Goal: Transaction & Acquisition: Purchase product/service

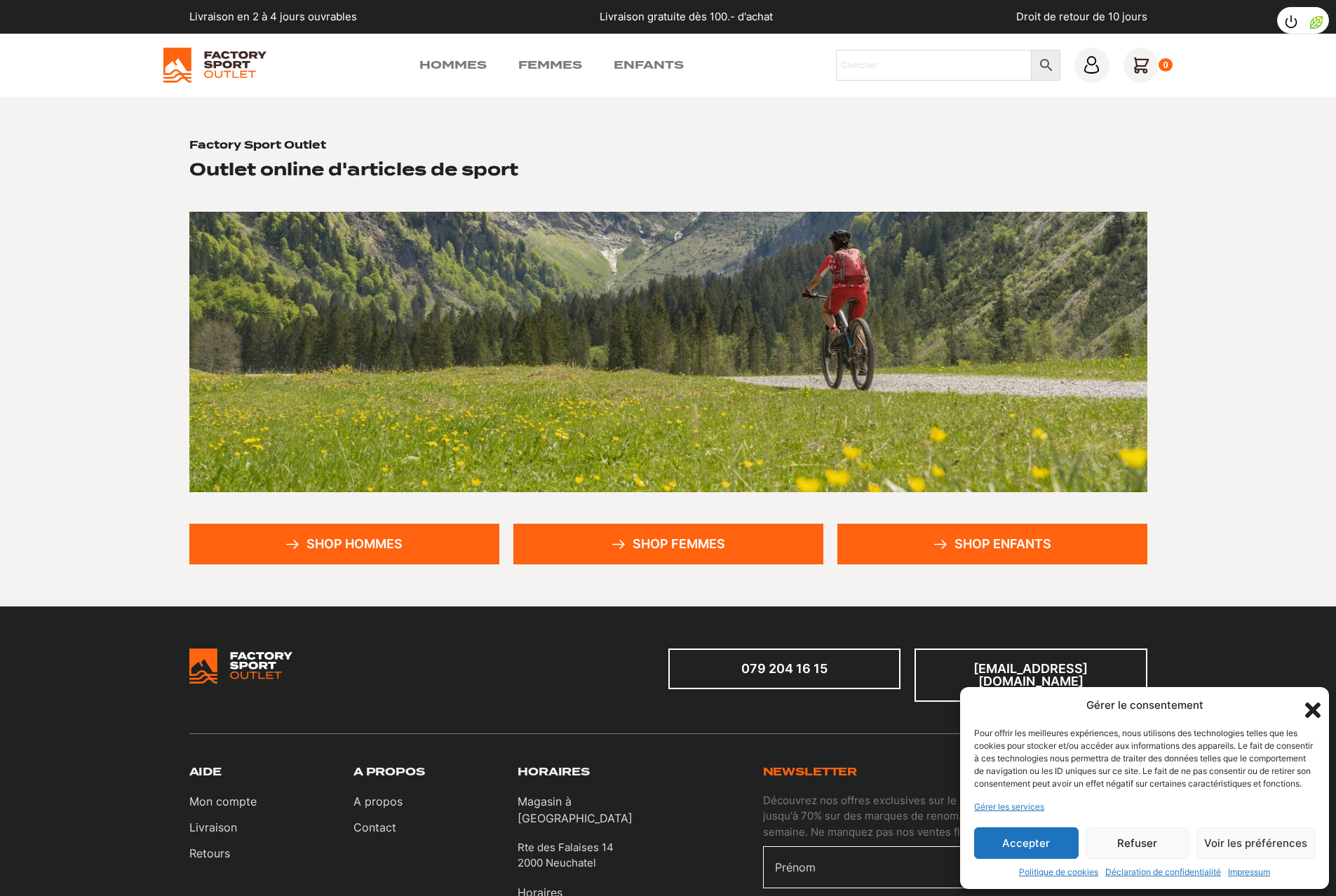
click at [343, 530] on link "Shop hommes" at bounding box center [344, 543] width 310 height 41
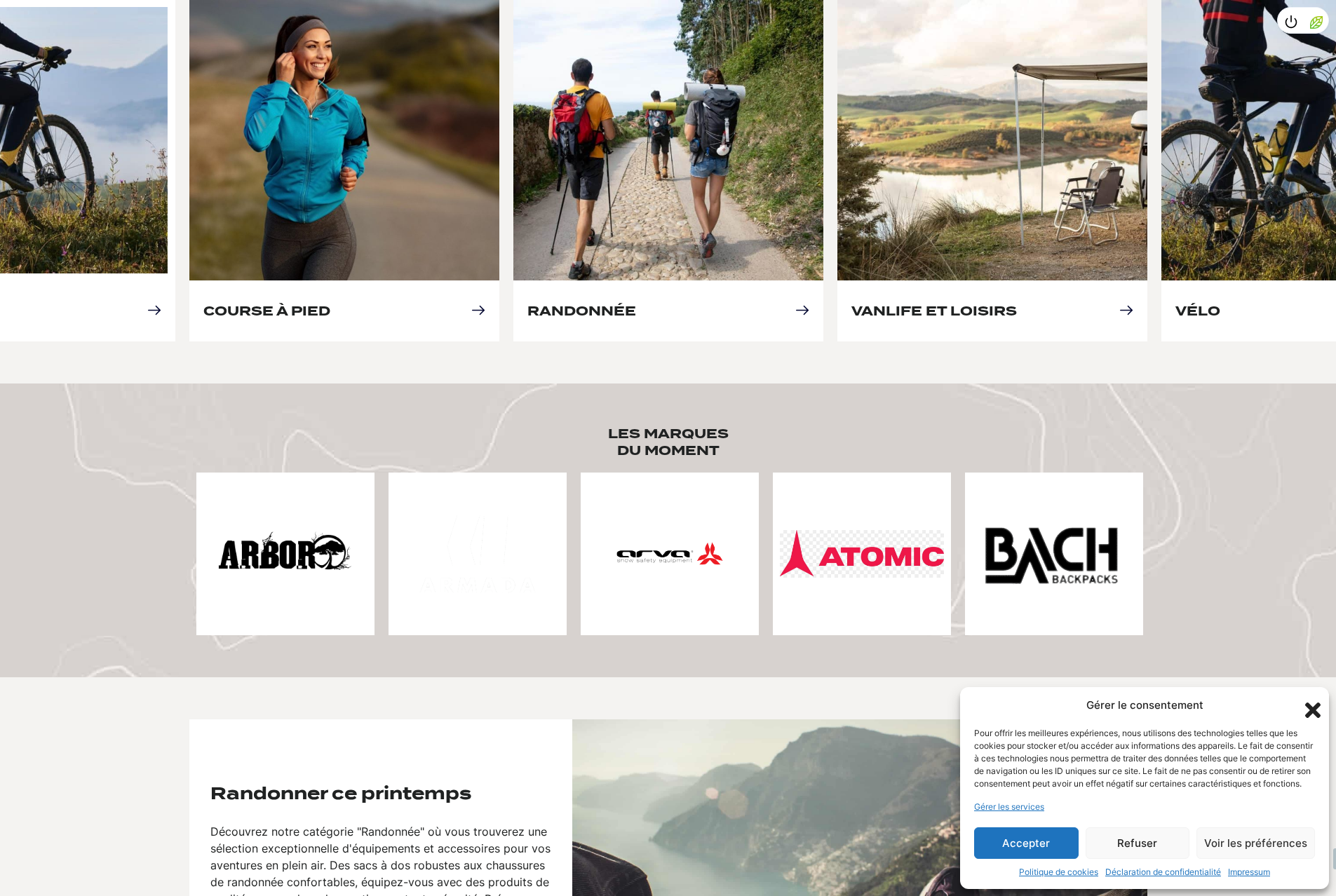
scroll to position [841, 0]
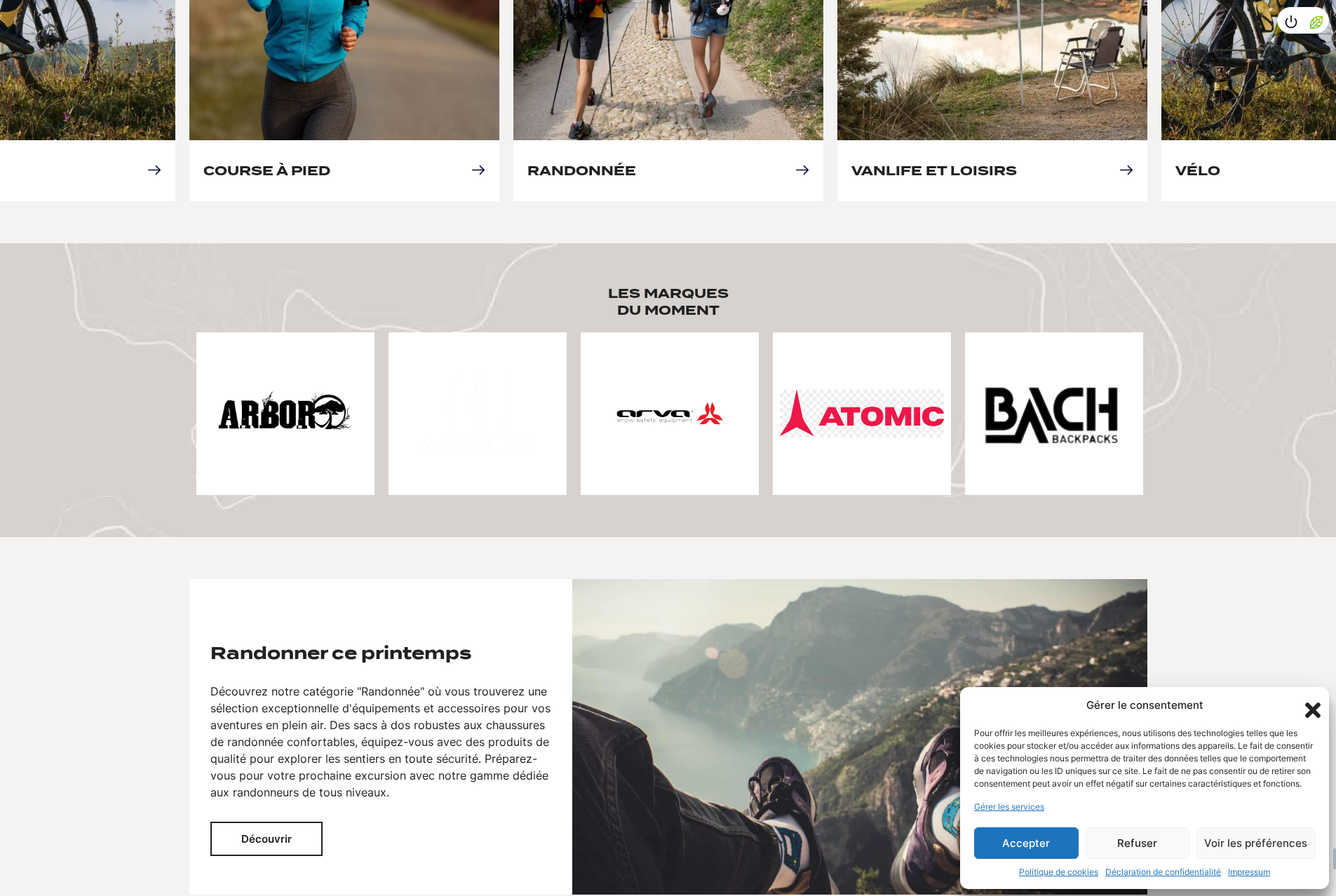
click at [1028, 844] on button "Accepter" at bounding box center [1026, 843] width 104 height 32
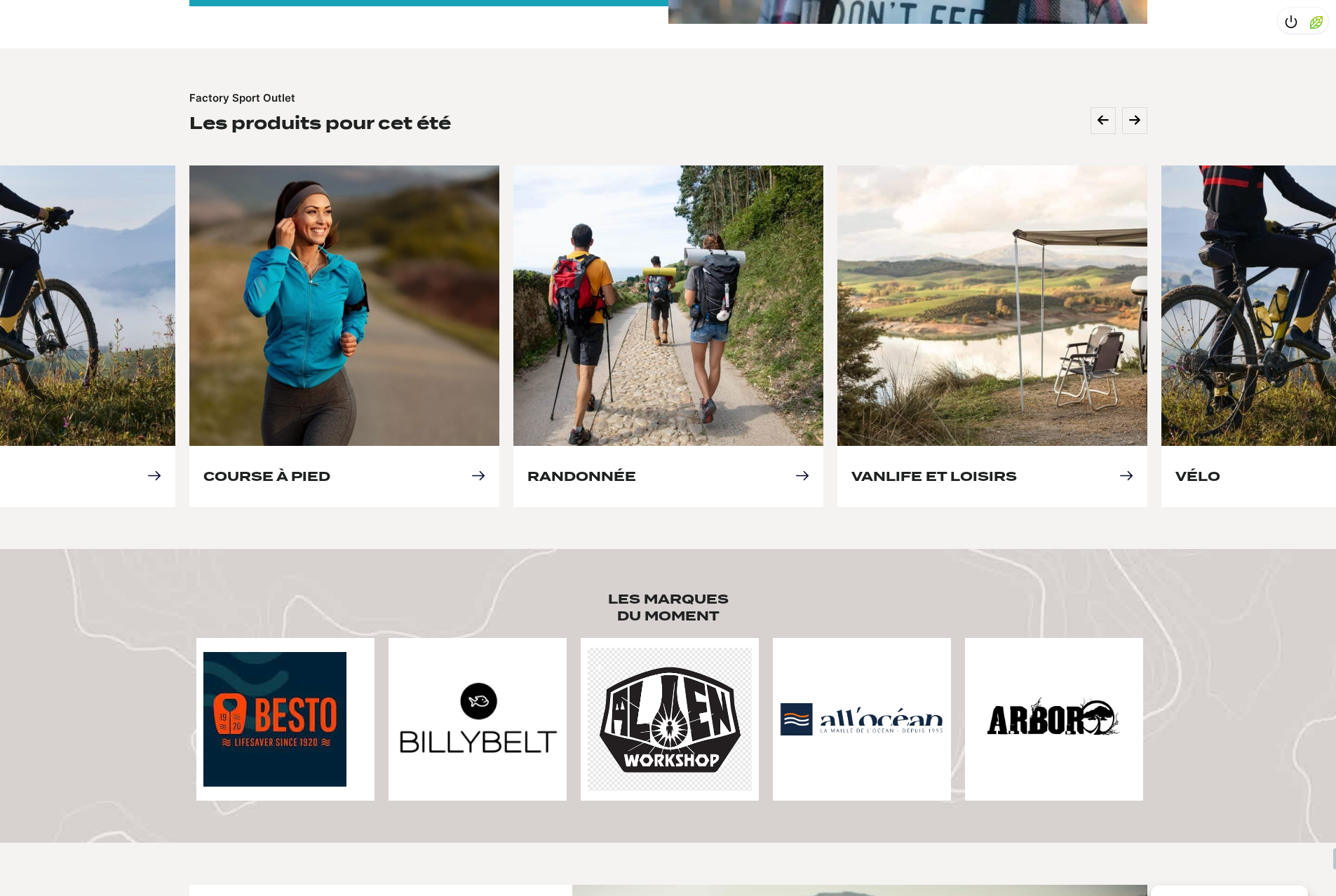
scroll to position [490, 0]
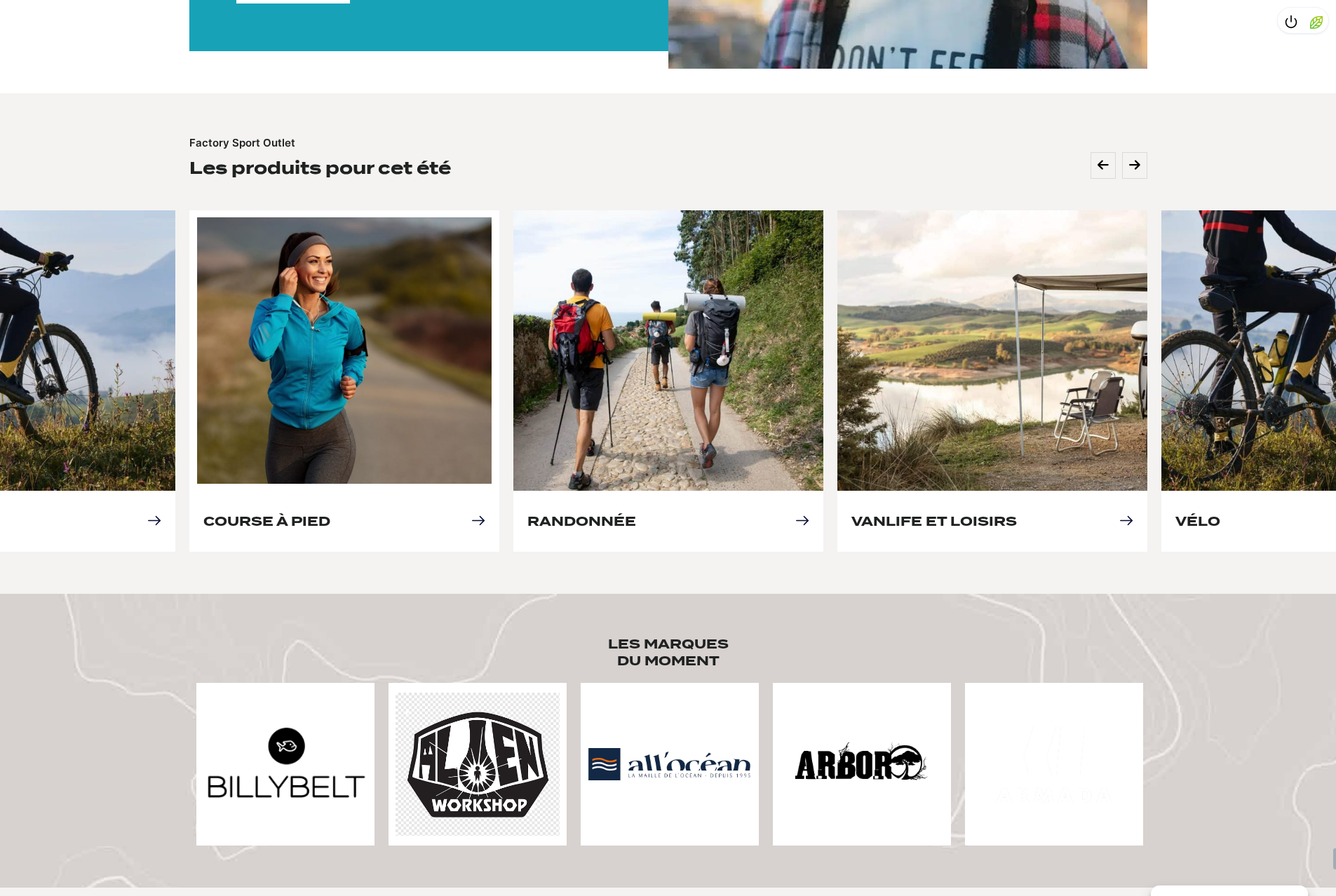
click at [330, 514] on link "Course à pied" at bounding box center [267, 521] width 127 height 15
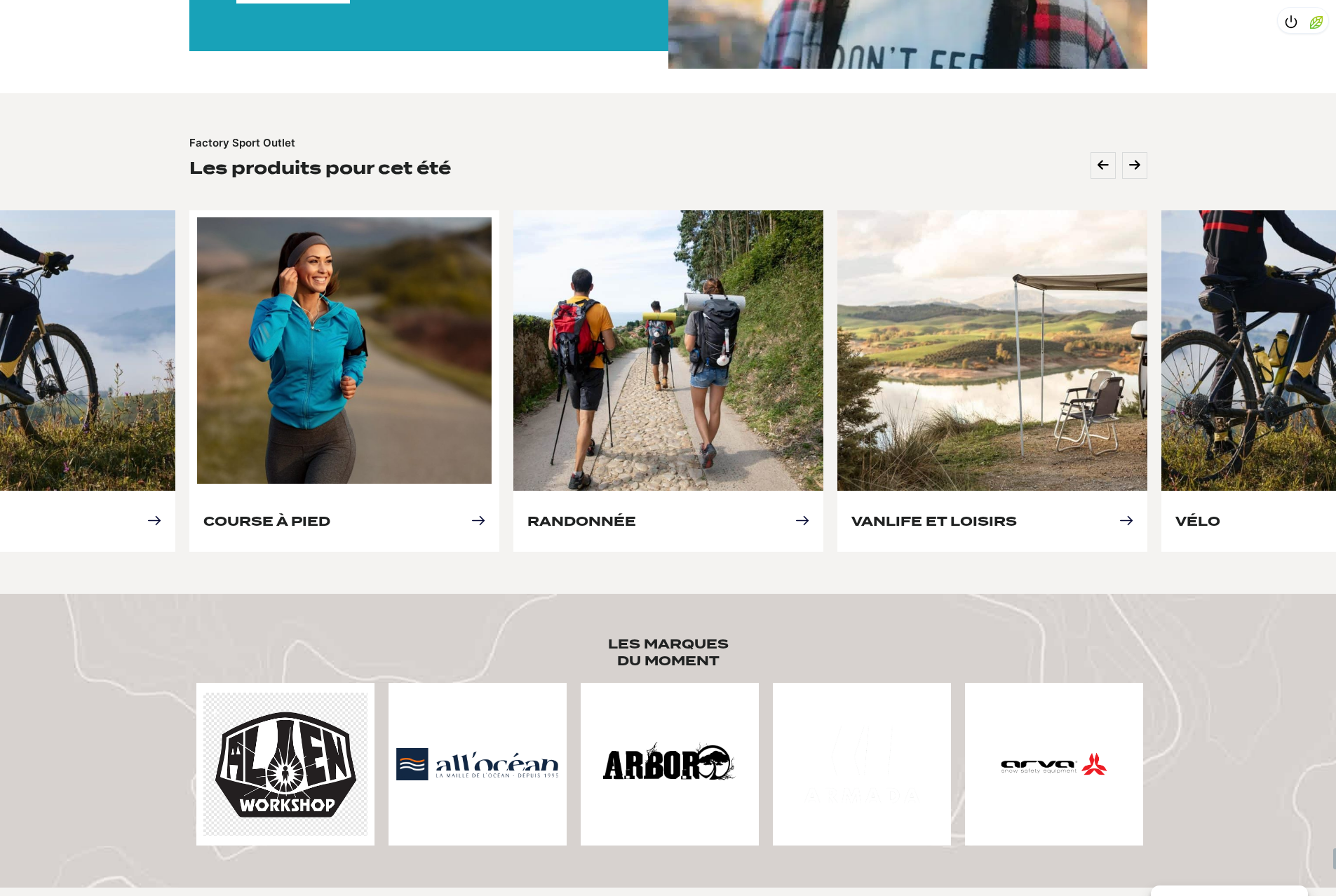
click at [276, 527] on link "Course à pied" at bounding box center [267, 521] width 127 height 15
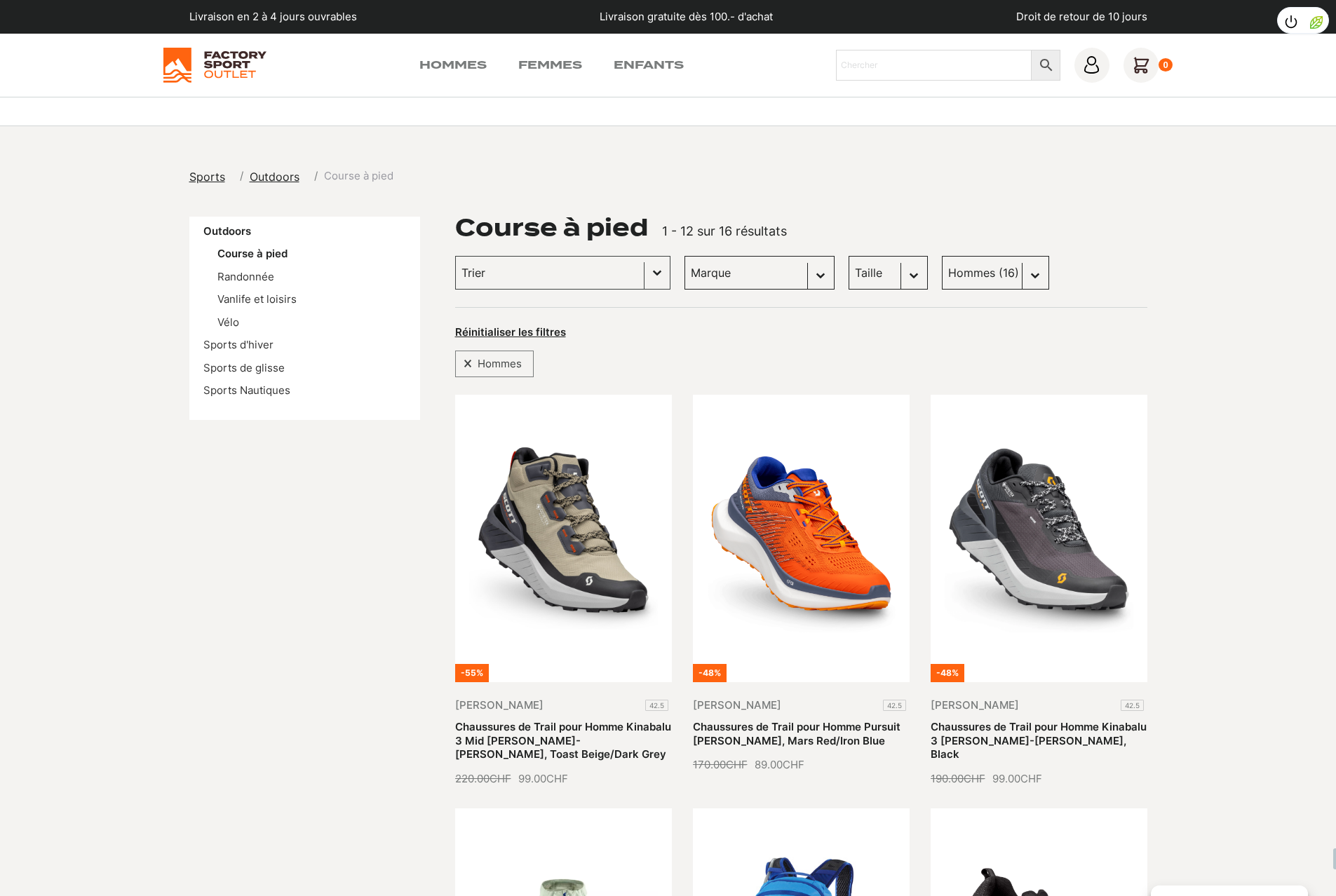
click at [864, 271] on select "Taille 40.5 (1) 36 (0) 36.5 (0) 37.5 (0) 38 (0) 38.5 (0) 39 (0) 40 (0) 41 (1) 4…" at bounding box center [888, 272] width 80 height 34
click at [645, 276] on button "Basculer la liste" at bounding box center [657, 272] width 25 height 32
